Goal: Task Accomplishment & Management: Manage account settings

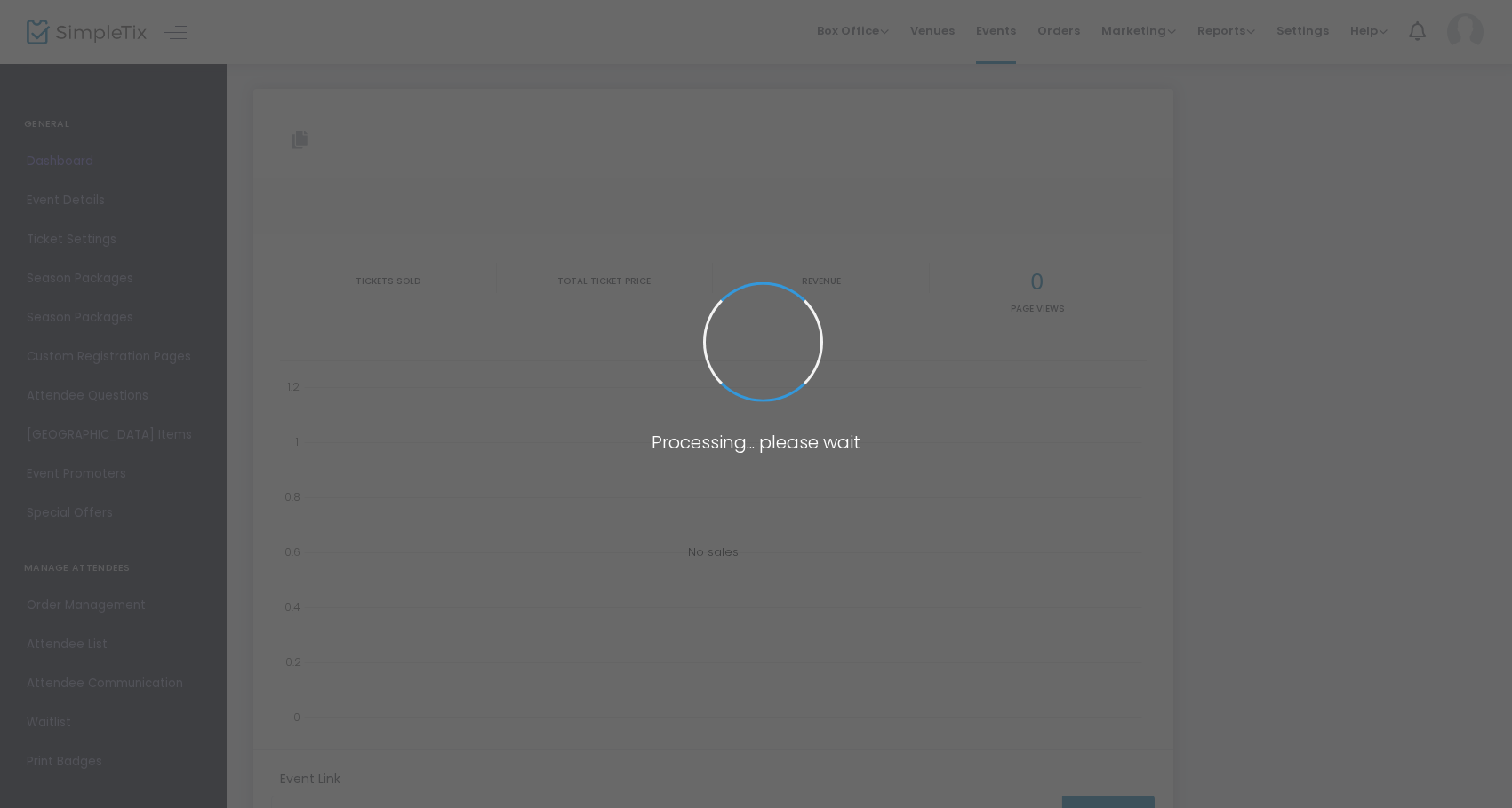
type input "[URL][DOMAIN_NAME]"
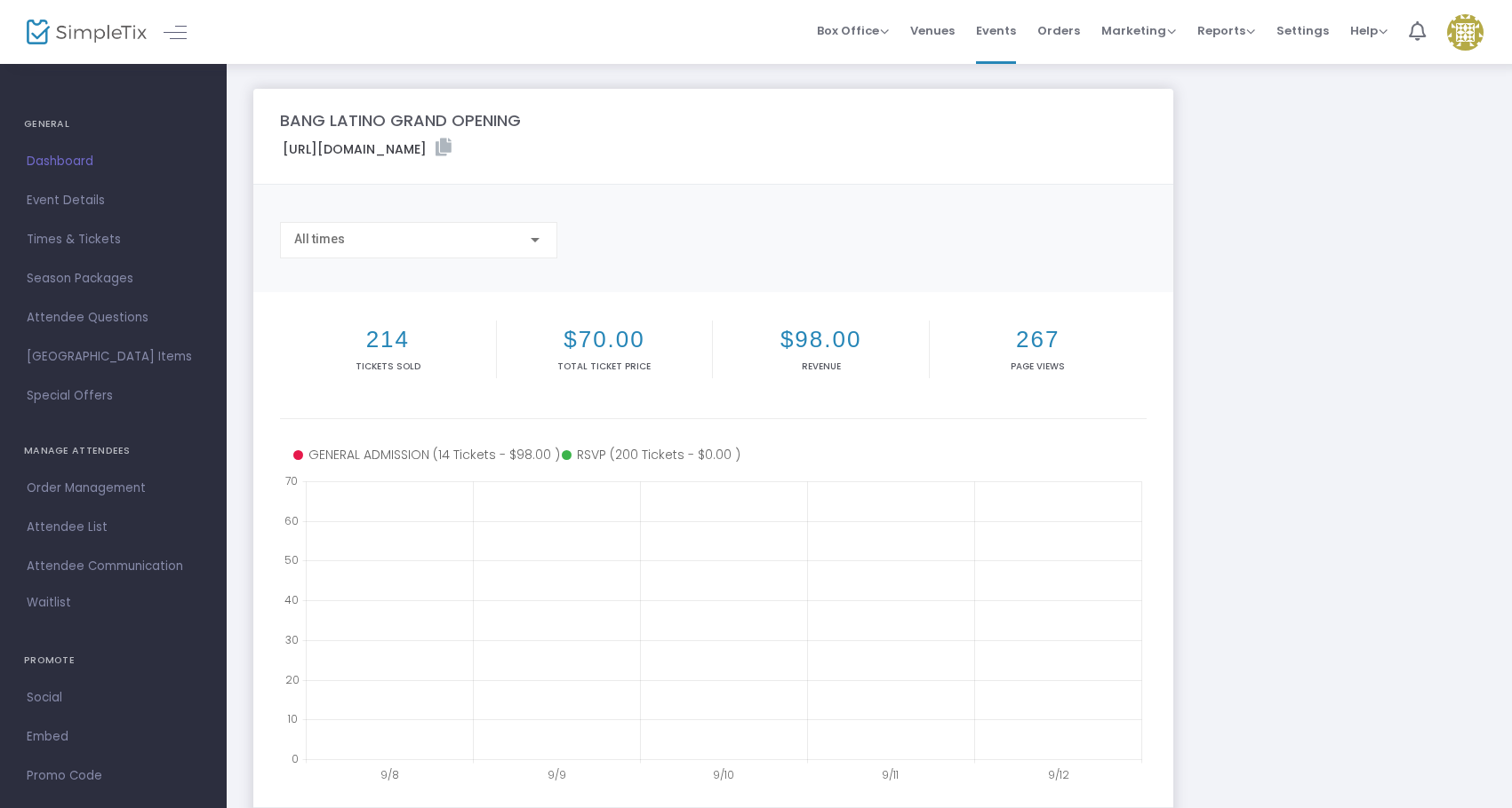
scroll to position [110, 0]
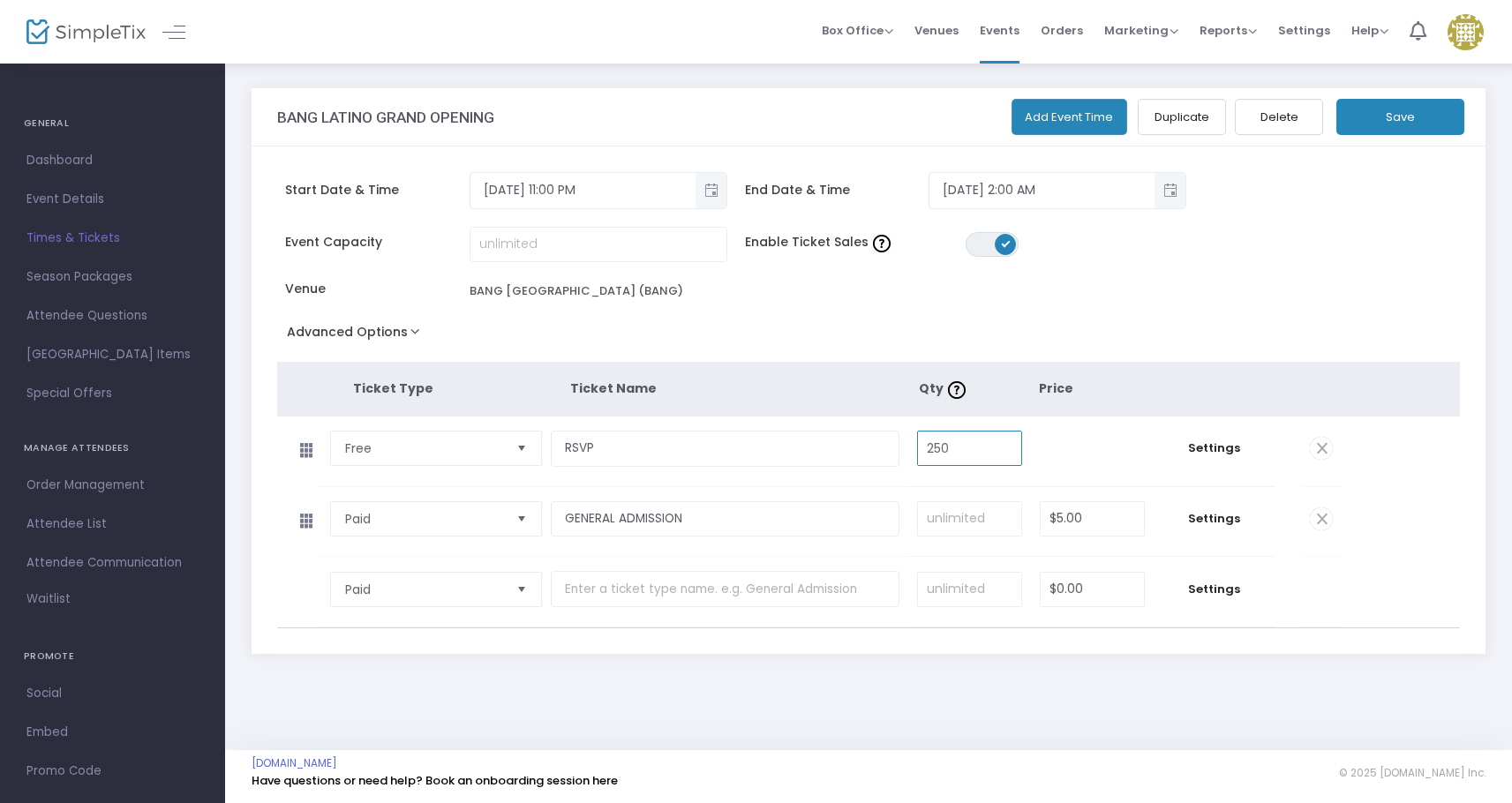
drag, startPoint x: 971, startPoint y: 448, endPoint x: 933, endPoint y: 452, distance: 38.2
click at [933, 452] on input "250" at bounding box center [969, 448] width 103 height 34
type input "206"
click at [1388, 136] on div "BANG LATINO GRAND OPENING Add Event Time Duplicate Delete Save" at bounding box center [868, 117] width 1234 height 58
click at [1388, 126] on button "Save" at bounding box center [1401, 117] width 128 height 37
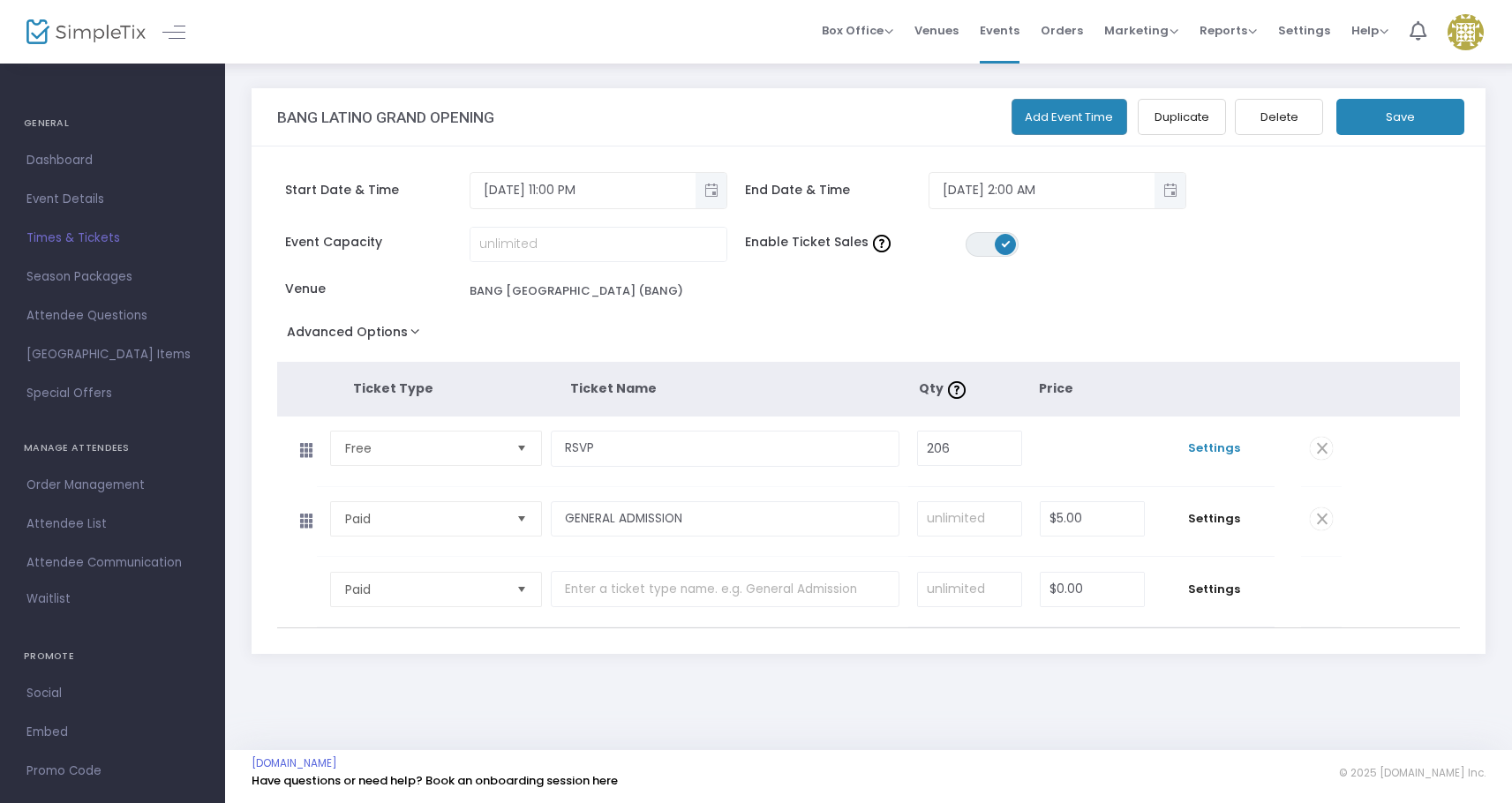
click at [1212, 454] on span "Settings" at bounding box center [1214, 448] width 103 height 18
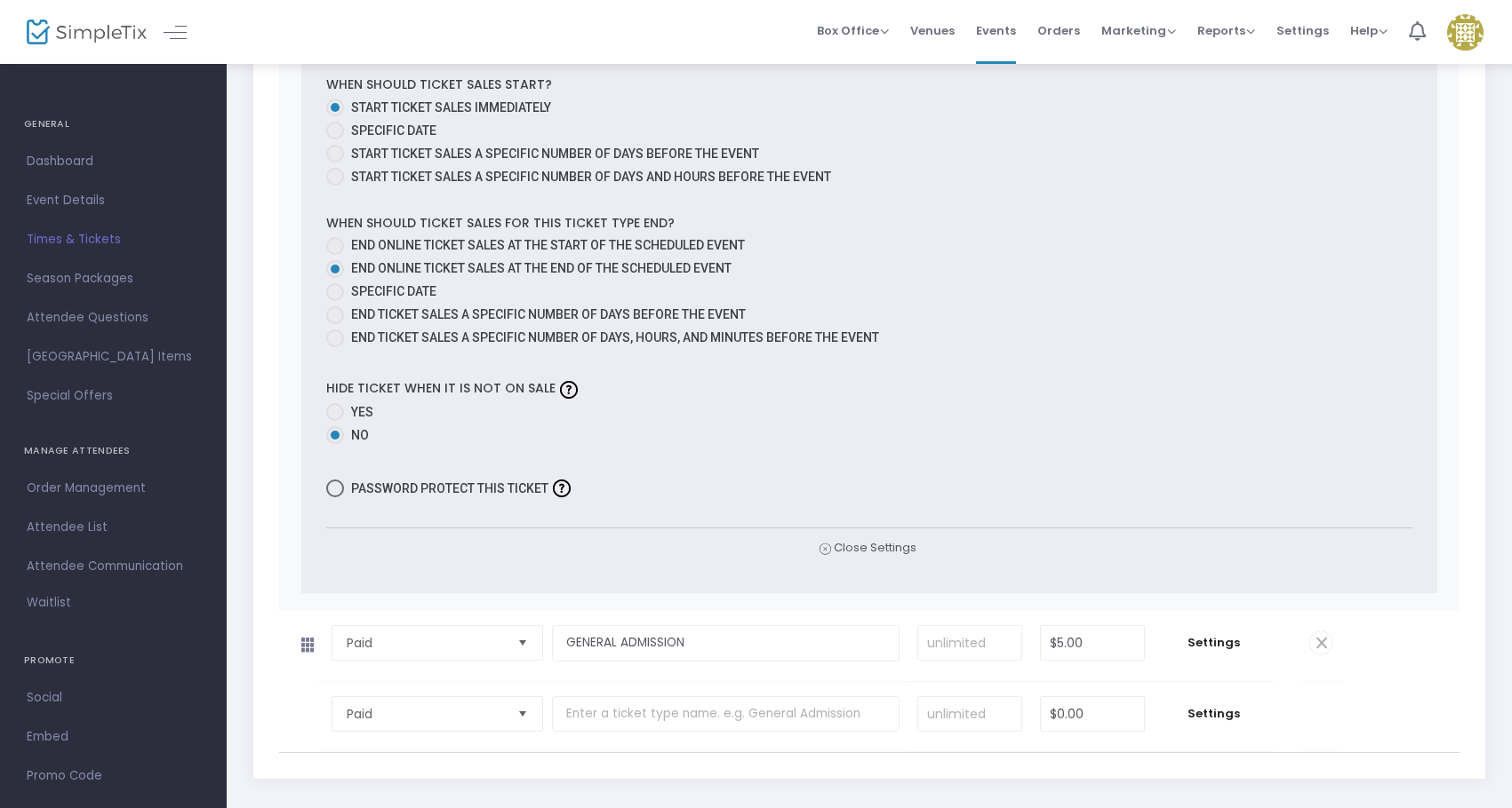
scroll to position [872, 0]
click at [858, 545] on span "Close Settings" at bounding box center [868, 547] width 101 height 19
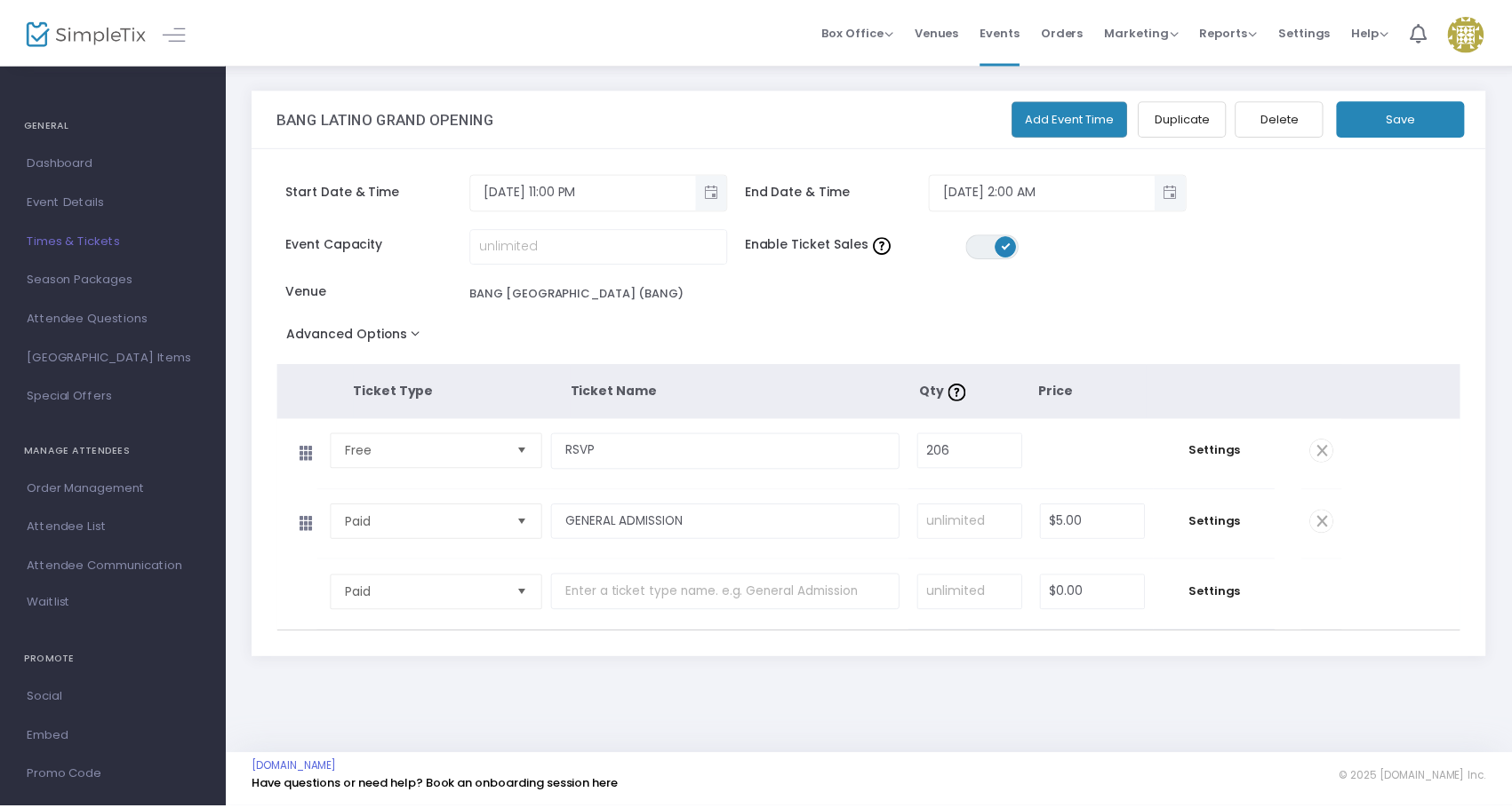
scroll to position [0, 0]
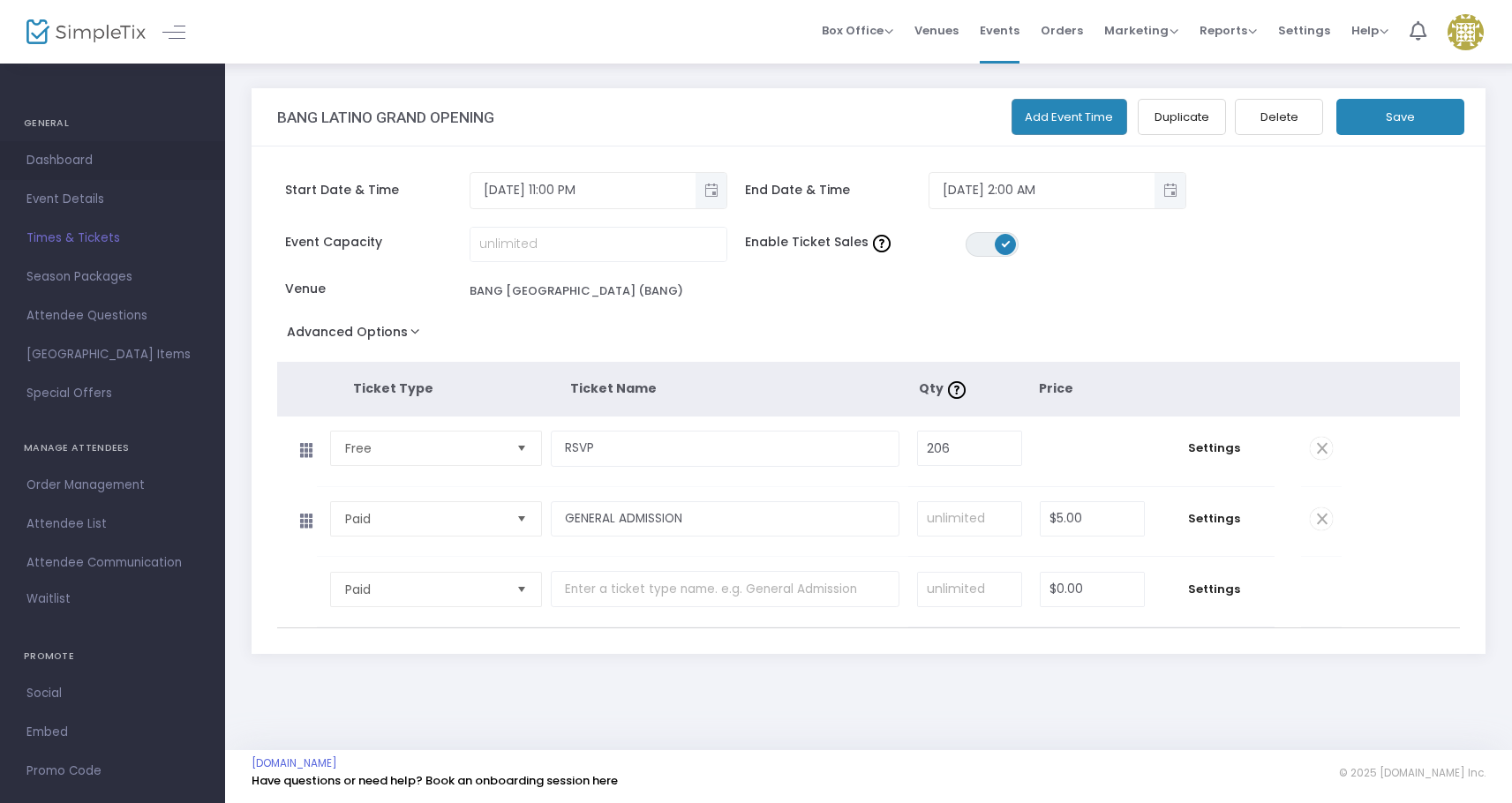
click at [108, 154] on span "Dashboard" at bounding box center [112, 160] width 172 height 23
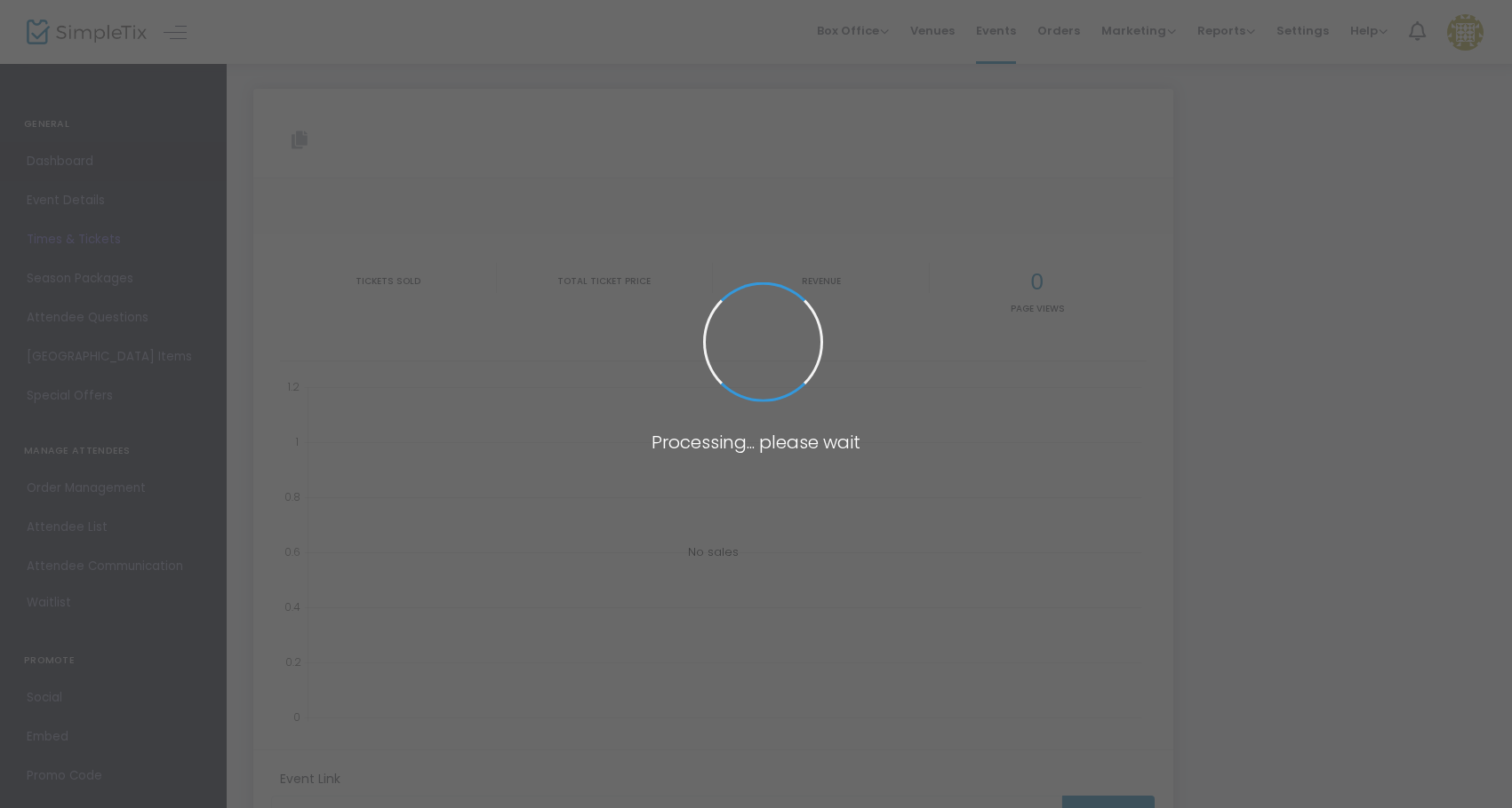
type input "[URL][DOMAIN_NAME]"
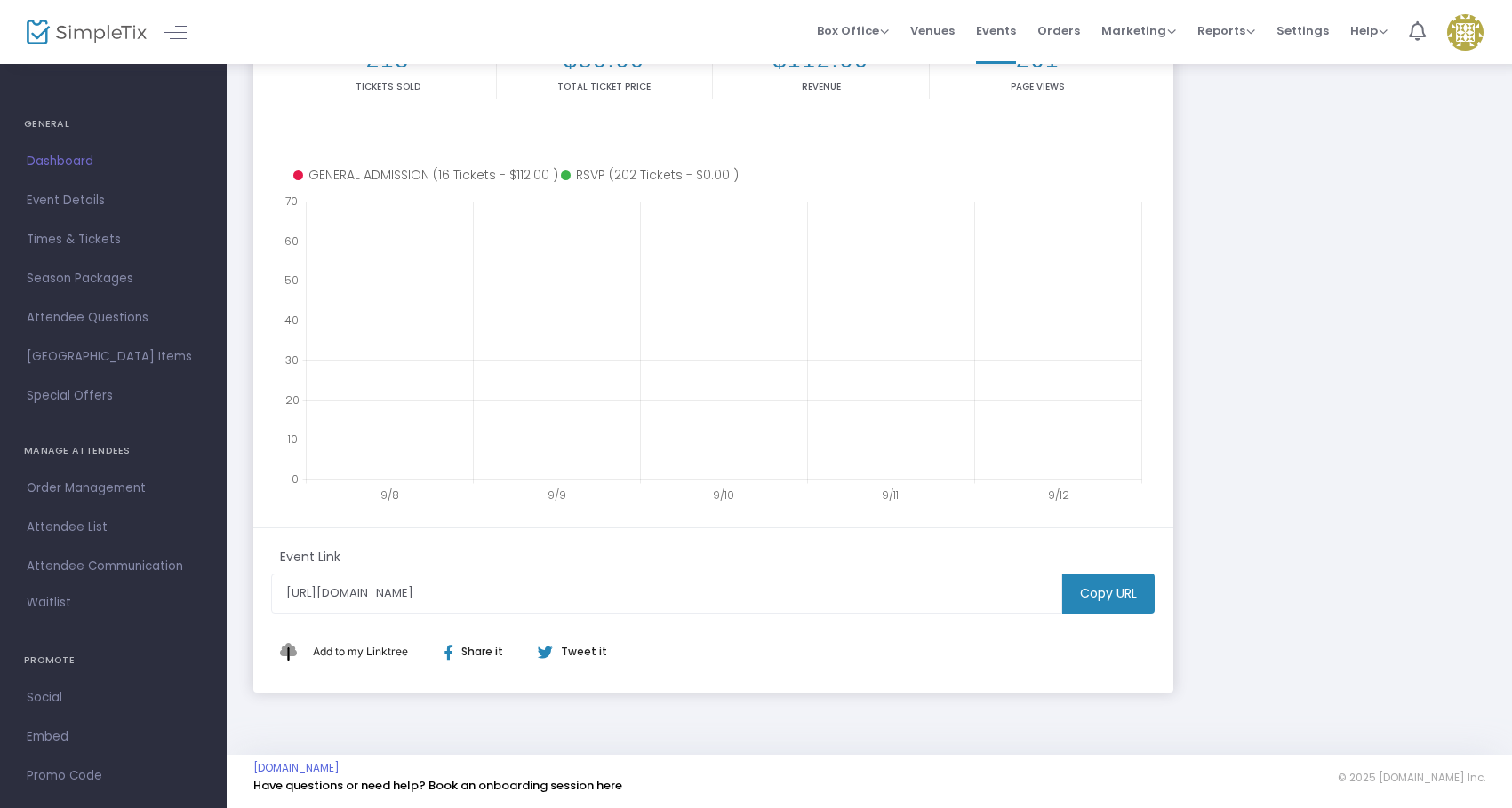
scroll to position [279, 0]
click at [110, 204] on span "Event Details" at bounding box center [113, 201] width 173 height 23
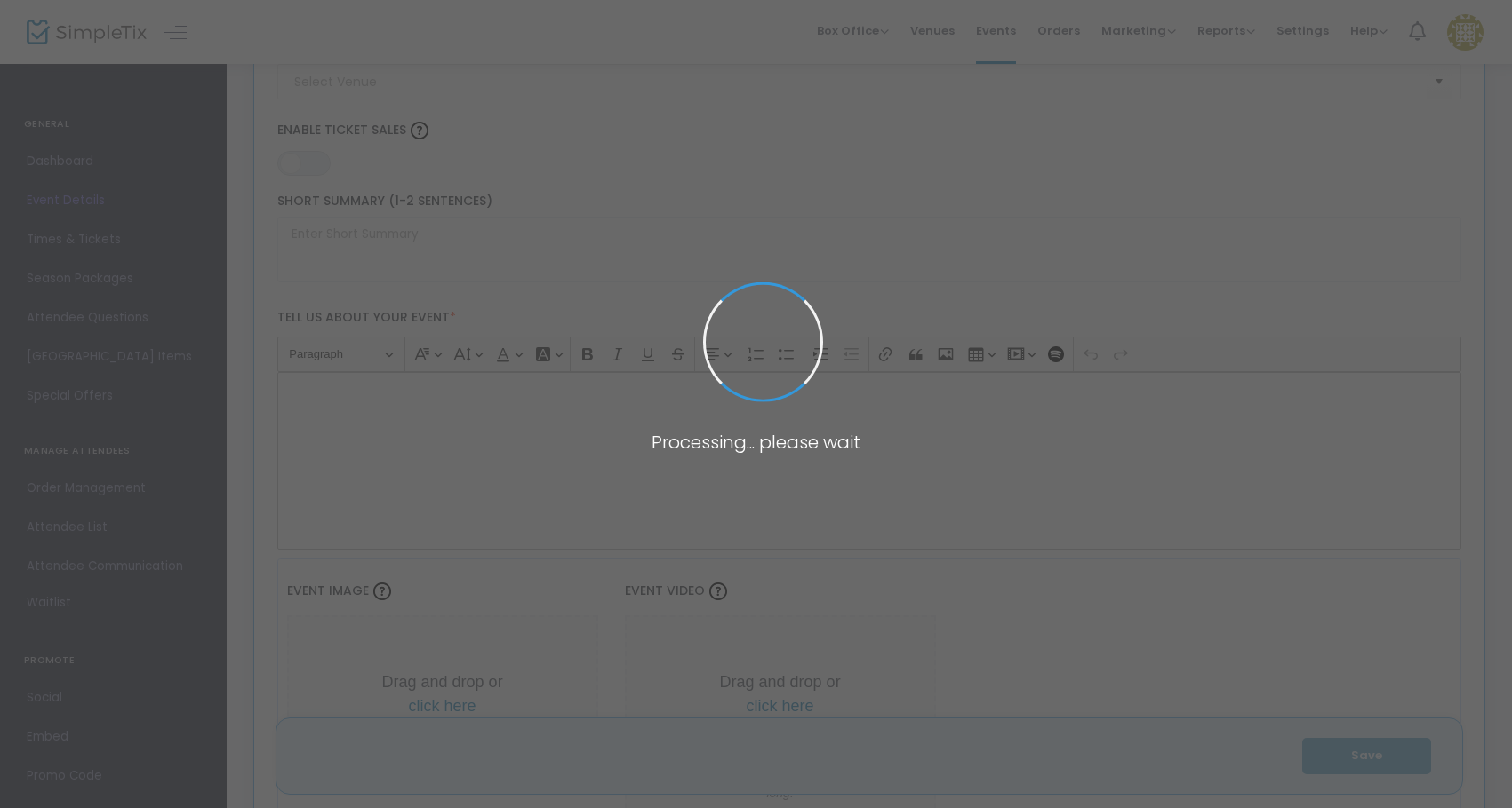
type input "BANG LATINO GRAND OPENING"
type textarea "THE GASLAMP'S NEWEST LATINO NIGHTCLUB!BANG LATINO + AFROTON"
type input "Buy Tickets"
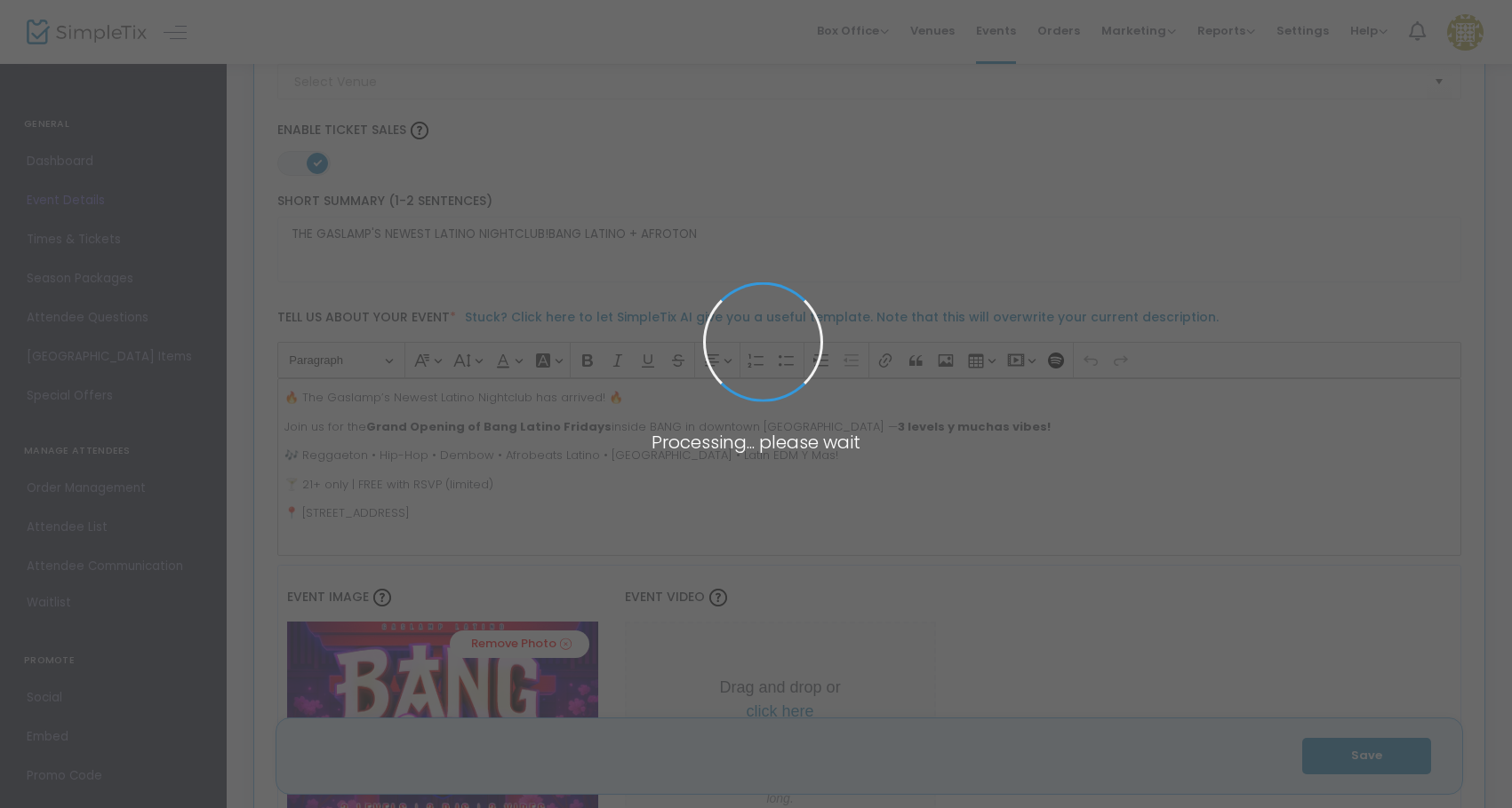
type input "BANG SAN DIEGO (BANG)"
